Goal: Information Seeking & Learning: Compare options

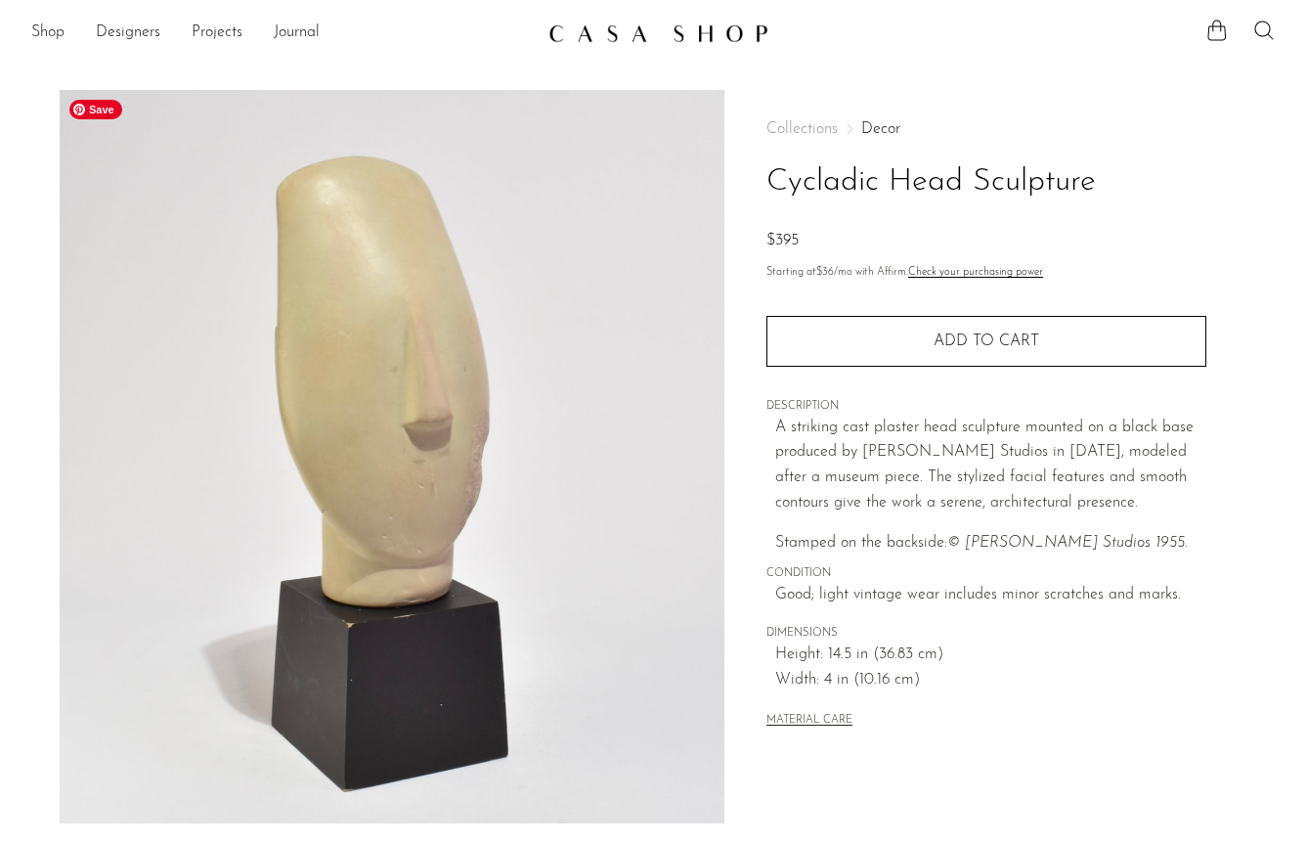
drag, startPoint x: 1093, startPoint y: 179, endPoint x: 726, endPoint y: 168, distance: 367.8
click at [726, 168] on div "Collections Decor Cycladic Head Sculpture $395 Starting at $36 /mo with Affirm.…" at bounding box center [986, 550] width 523 height 921
copy h1 "Cycladic Head Sculpture"
drag, startPoint x: 1053, startPoint y: 534, endPoint x: 971, endPoint y: 534, distance: 82.1
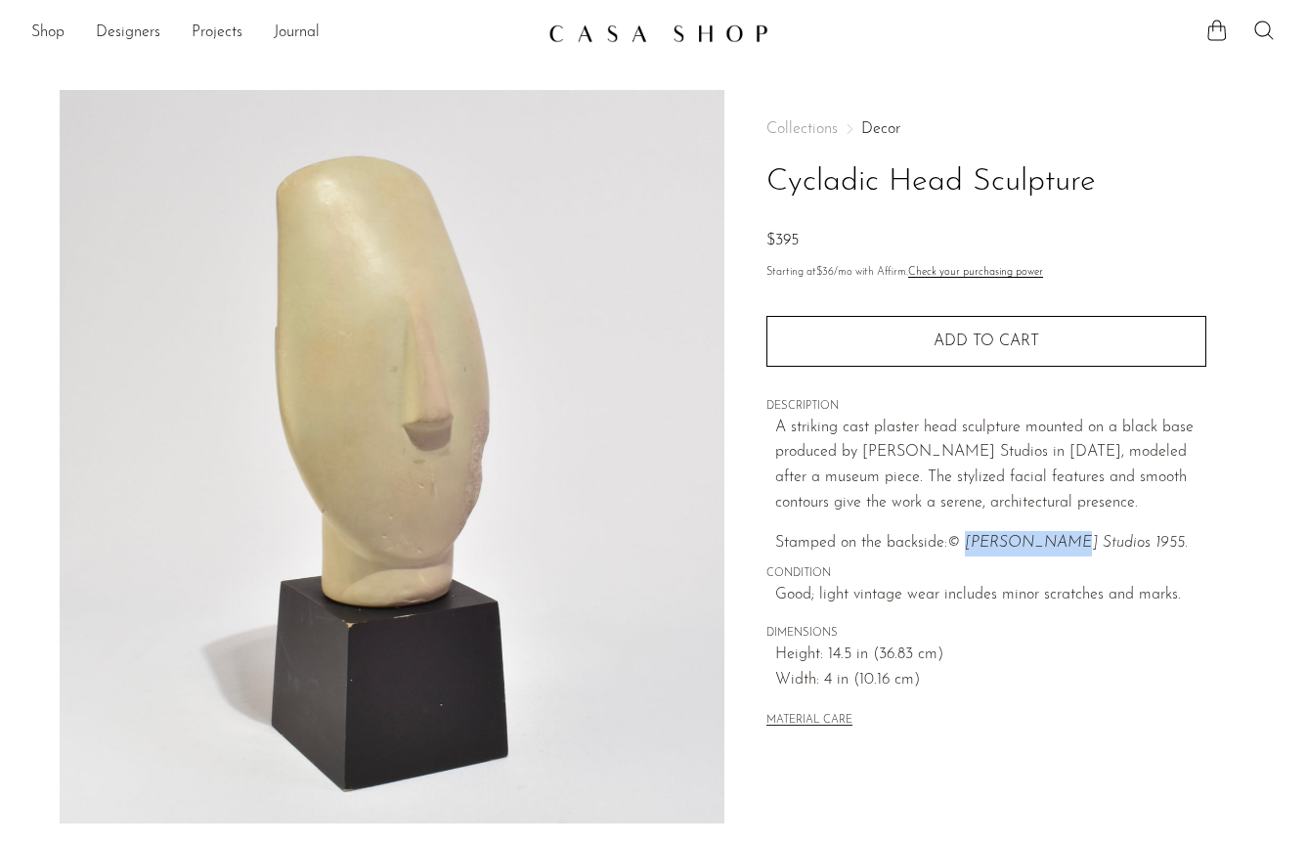
click at [971, 535] on em "© [PERSON_NAME] Studios 1955." at bounding box center [1068, 543] width 241 height 16
copy em "[PERSON_NAME] Studios"
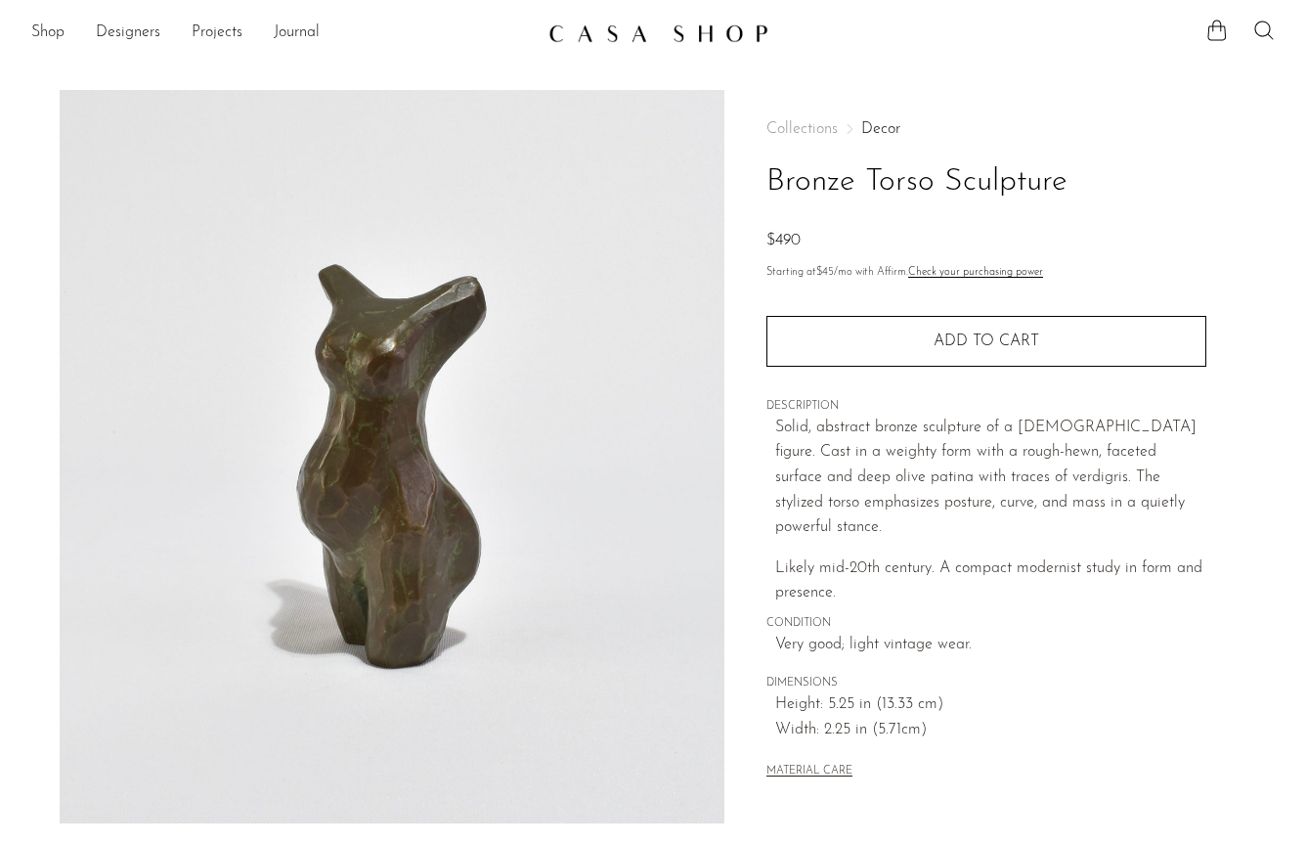
drag, startPoint x: 1095, startPoint y: 183, endPoint x: 748, endPoint y: 192, distance: 347.3
click at [748, 193] on div "Collections Decor Bronze Torso Sculpture $490 Starting at $45 /mo with Affirm. …" at bounding box center [986, 550] width 523 height 921
copy h1 "Bronze Torso Sculpture"
